Goal: Task Accomplishment & Management: Complete application form

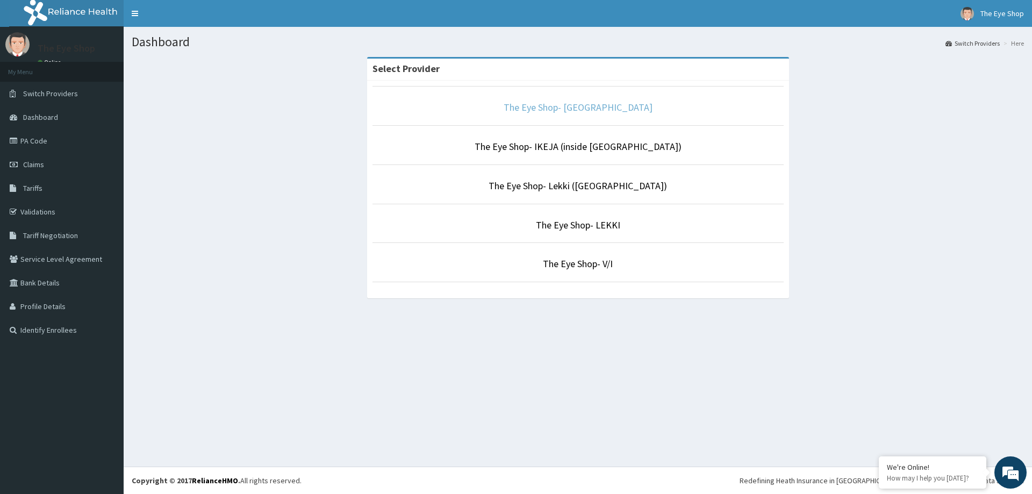
click at [593, 113] on link "The Eye Shop- Abuja" at bounding box center [578, 107] width 149 height 12
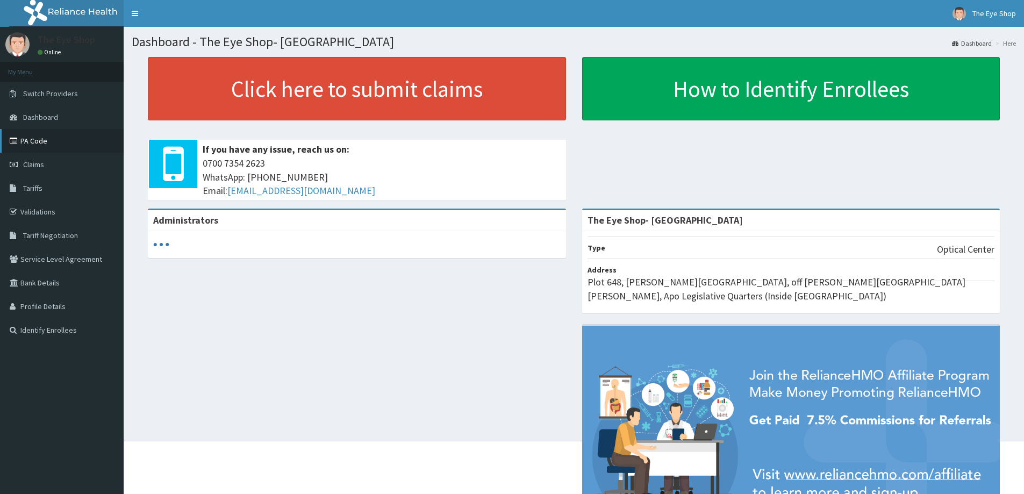
click at [49, 139] on link "PA Code" at bounding box center [62, 141] width 124 height 24
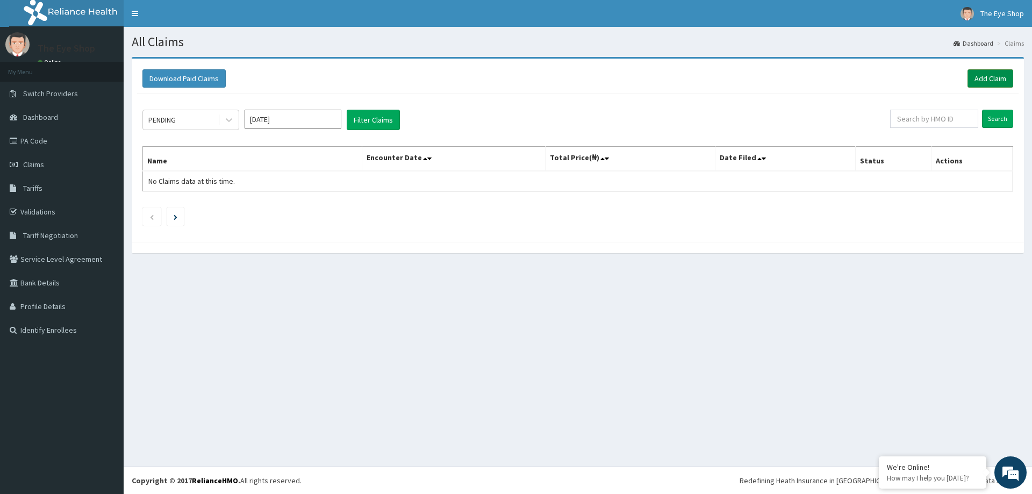
click at [995, 80] on link "Add Claim" at bounding box center [990, 78] width 46 height 18
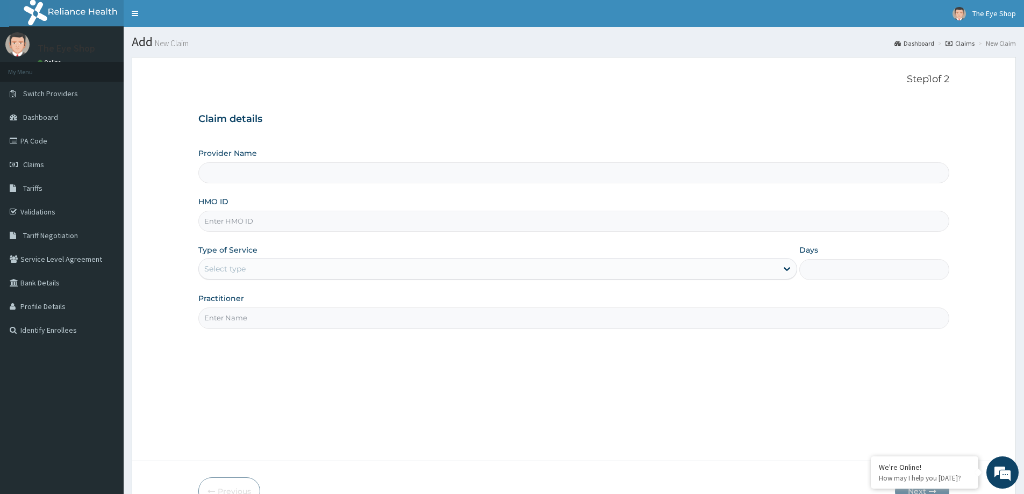
click at [499, 169] on input "Provider Name" at bounding box center [573, 172] width 751 height 21
type input "The Eye Shop- [GEOGRAPHIC_DATA]"
click at [500, 174] on input "The Eye Shop- [GEOGRAPHIC_DATA]" at bounding box center [573, 172] width 751 height 21
click at [499, 215] on input "HMO ID" at bounding box center [573, 221] width 751 height 21
type input "n"
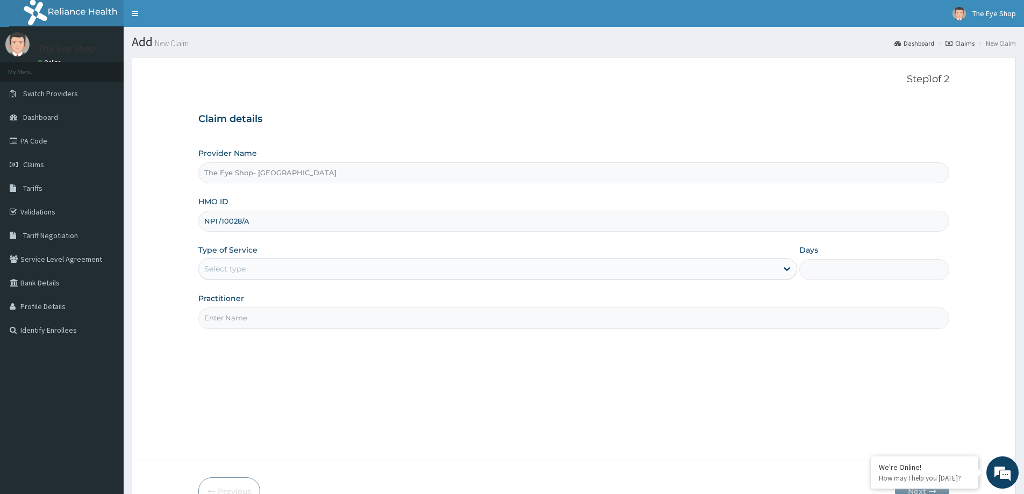
type input "NPT/10028/A"
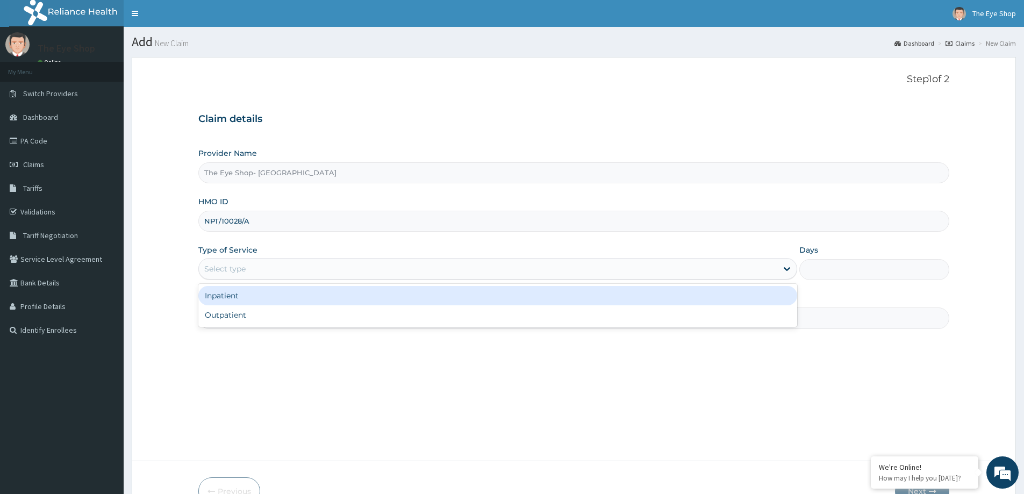
click at [449, 270] on div "Select type" at bounding box center [488, 268] width 578 height 17
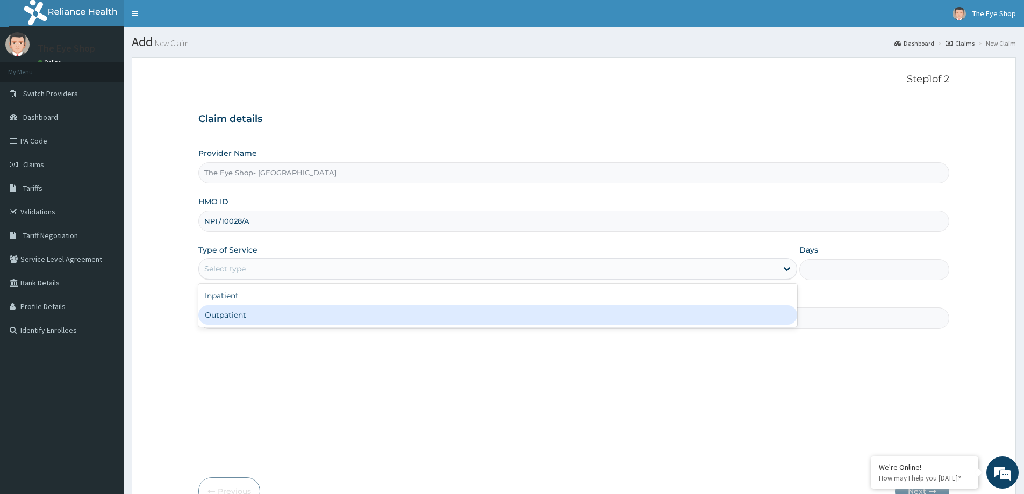
click at [435, 318] on div "Outpatient" at bounding box center [497, 314] width 599 height 19
type input "1"
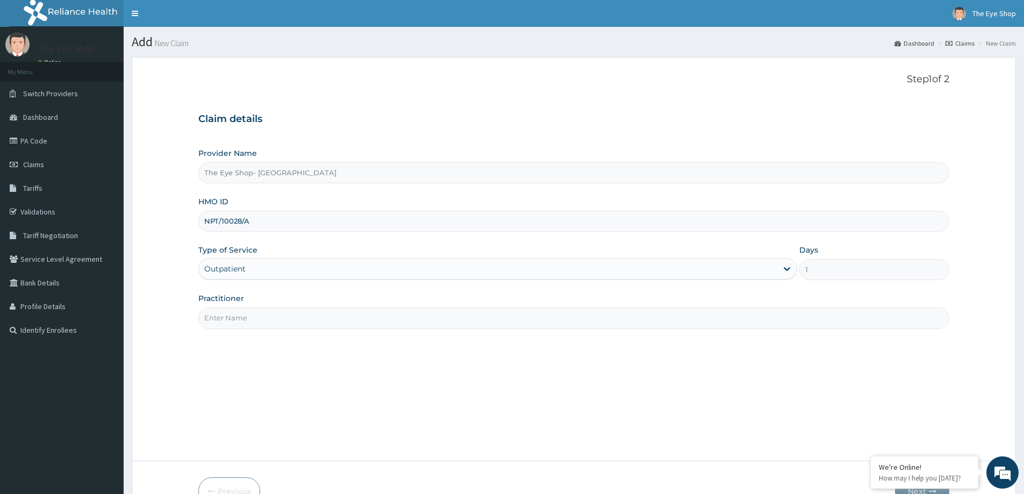
click at [428, 319] on input "Practitioner" at bounding box center [573, 317] width 751 height 21
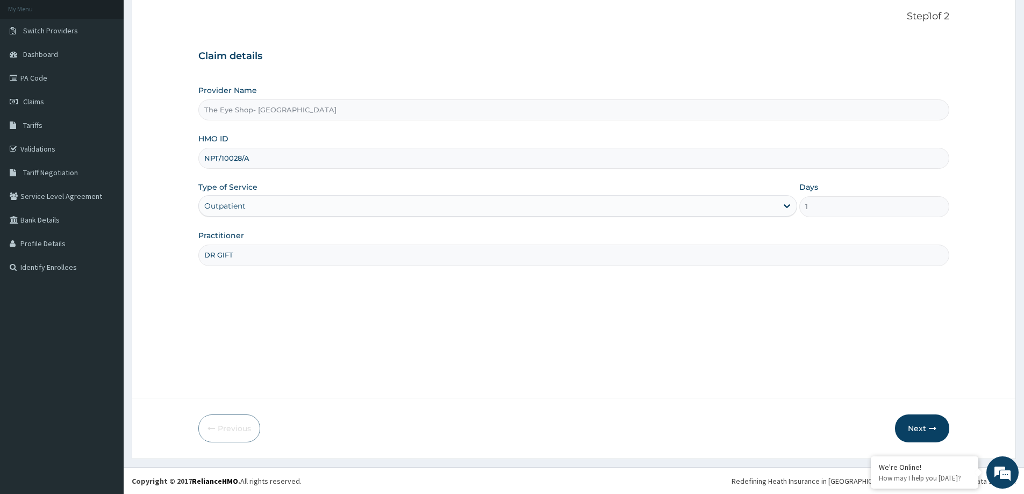
scroll to position [63, 0]
type input "DR GIFT"
click at [929, 428] on icon "button" at bounding box center [933, 428] width 8 height 8
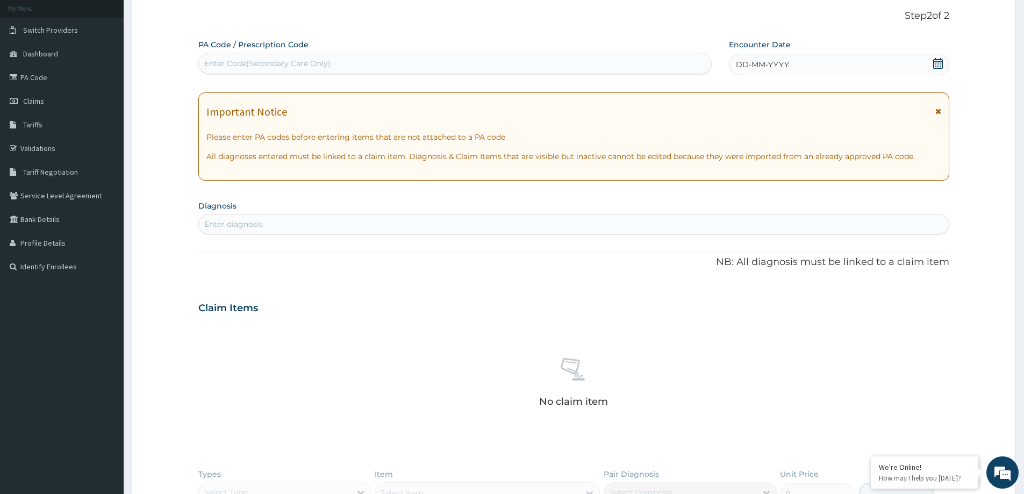
click at [612, 227] on div "Enter diagnosis" at bounding box center [574, 224] width 750 height 17
type input "MYOPIA"
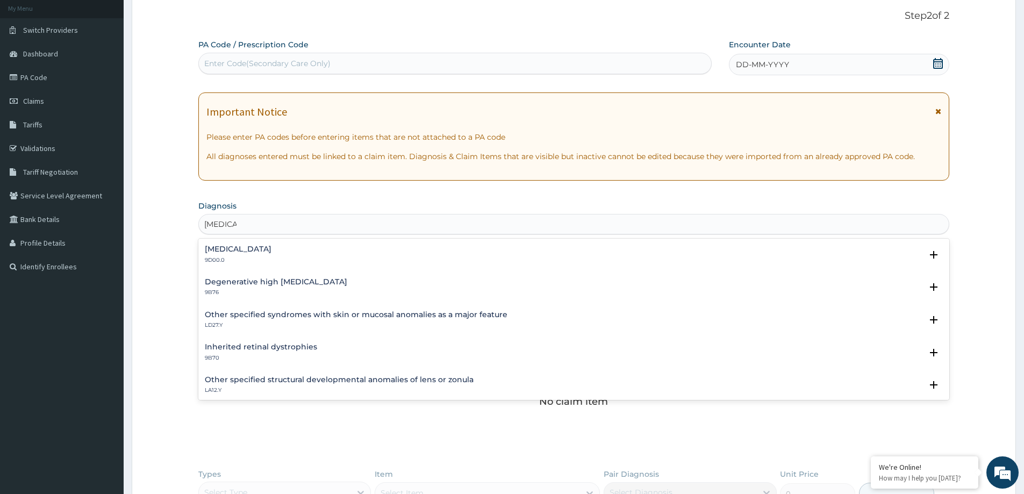
click at [232, 247] on h4 "Myopia" at bounding box center [238, 249] width 67 height 8
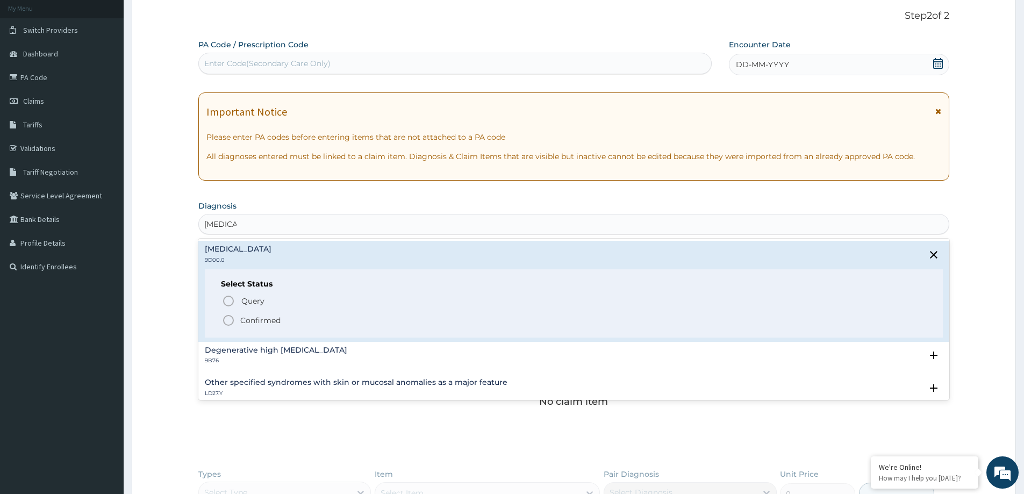
click at [230, 321] on icon "status option filled" at bounding box center [228, 320] width 13 height 13
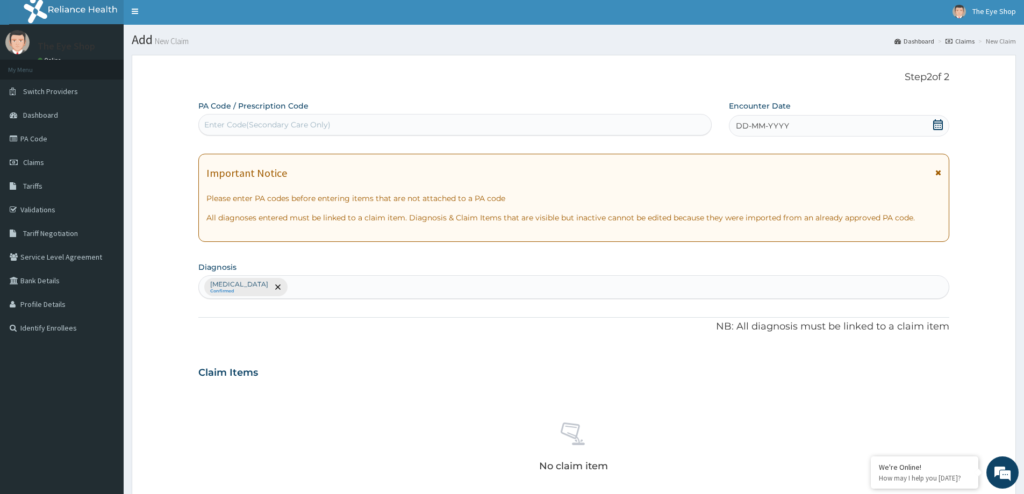
scroll to position [0, 0]
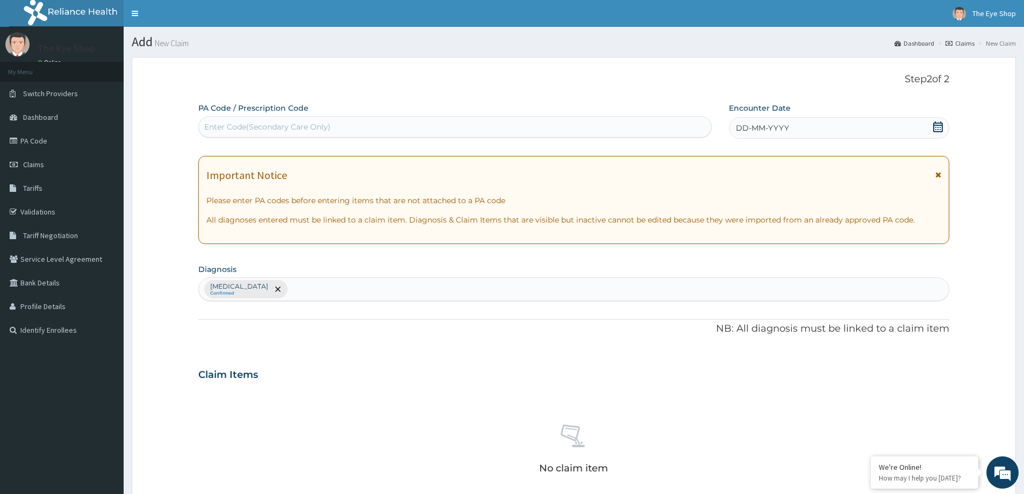
click at [325, 122] on div "Enter Code(Secondary Care Only)" at bounding box center [267, 126] width 126 height 11
paste input "PA/9C67E3"
type input "PA/9C67E3"
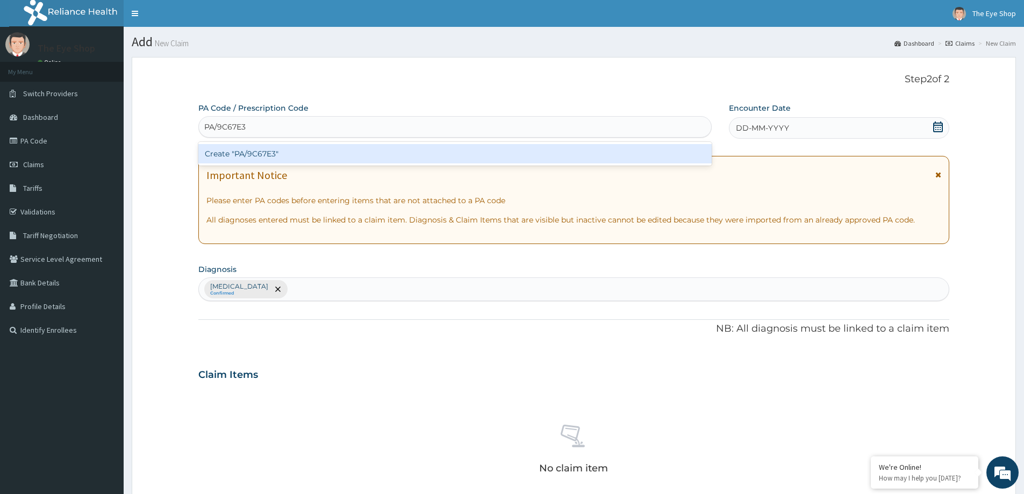
click at [309, 153] on div "Create "PA/9C67E3"" at bounding box center [454, 153] width 513 height 19
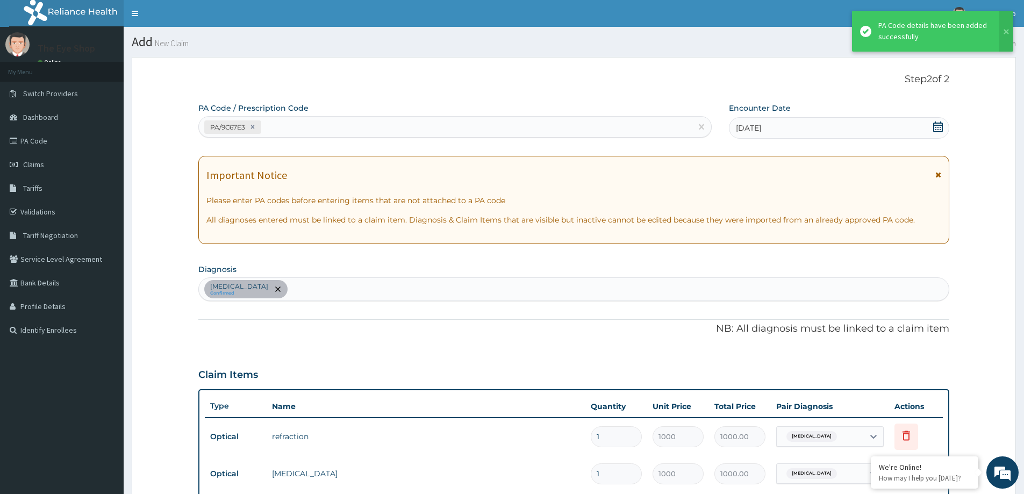
scroll to position [301, 0]
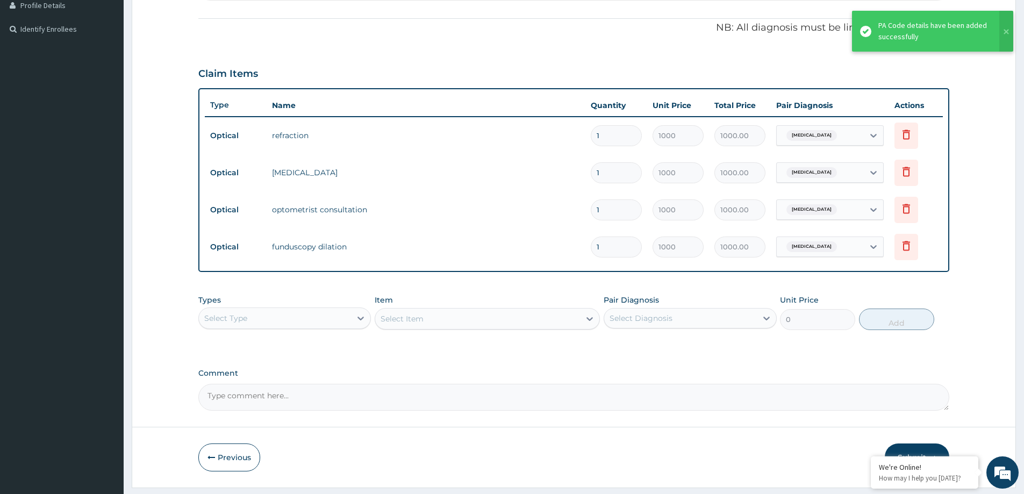
click at [283, 397] on textarea "Comment" at bounding box center [573, 397] width 751 height 27
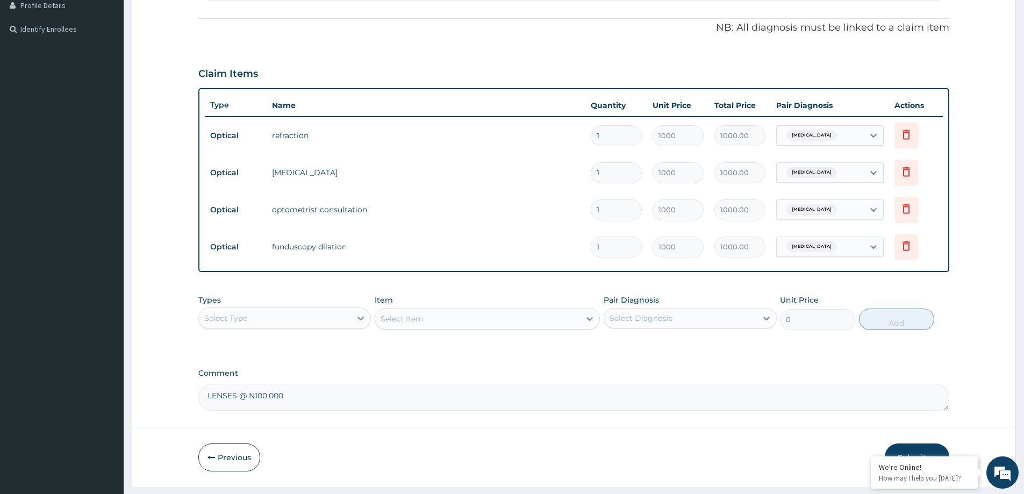
scroll to position [331, 0]
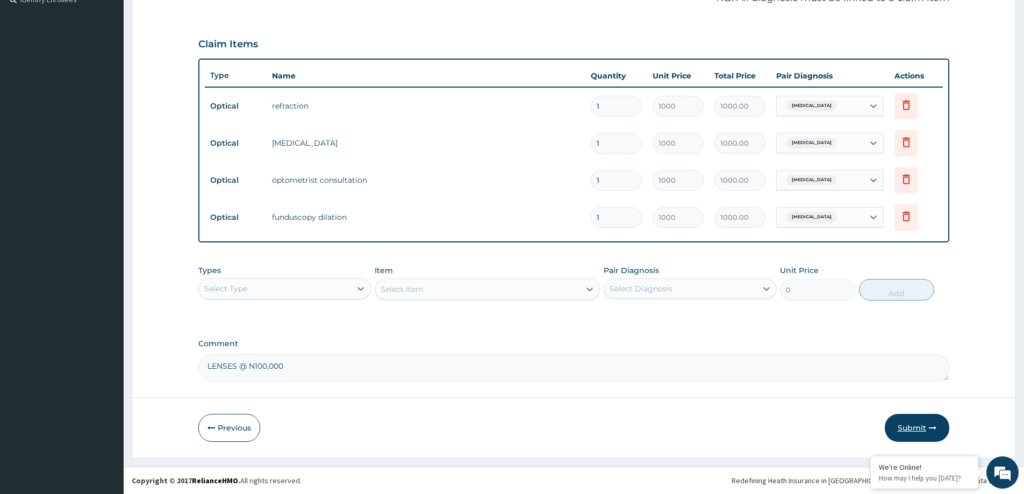
type textarea "LENSES @ N100,000"
click at [899, 426] on button "Submit" at bounding box center [917, 428] width 64 height 28
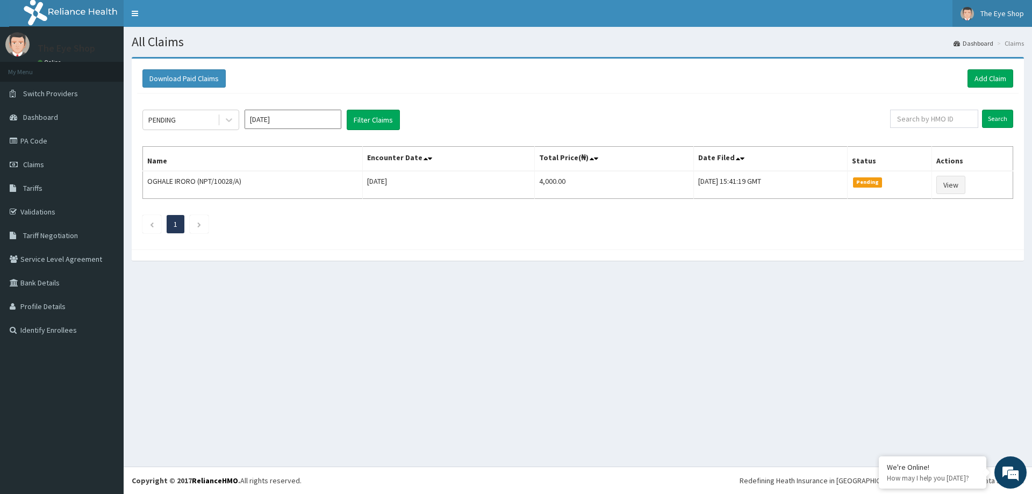
click at [1003, 12] on span "The Eye Shop" at bounding box center [1002, 14] width 44 height 10
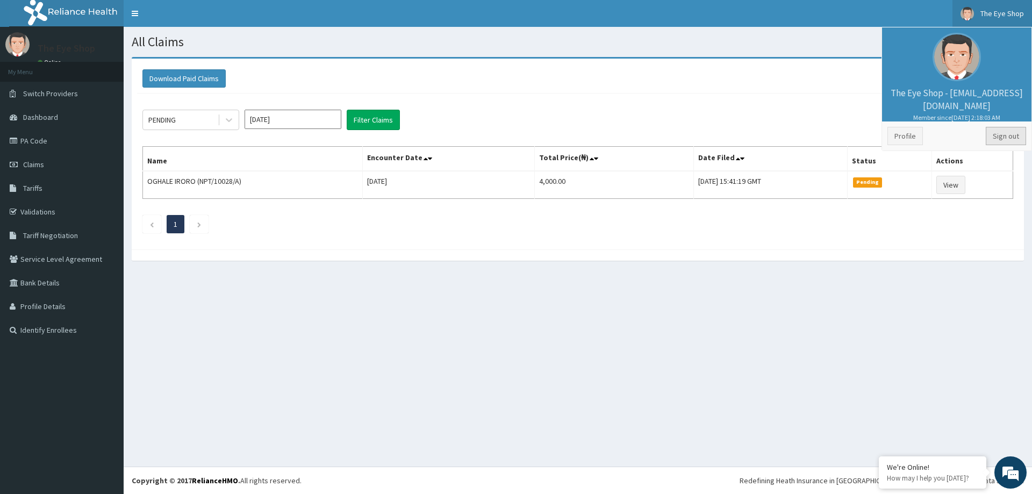
click at [1009, 139] on link "Sign out" at bounding box center [1006, 136] width 40 height 18
